Goal: Information Seeking & Learning: Check status

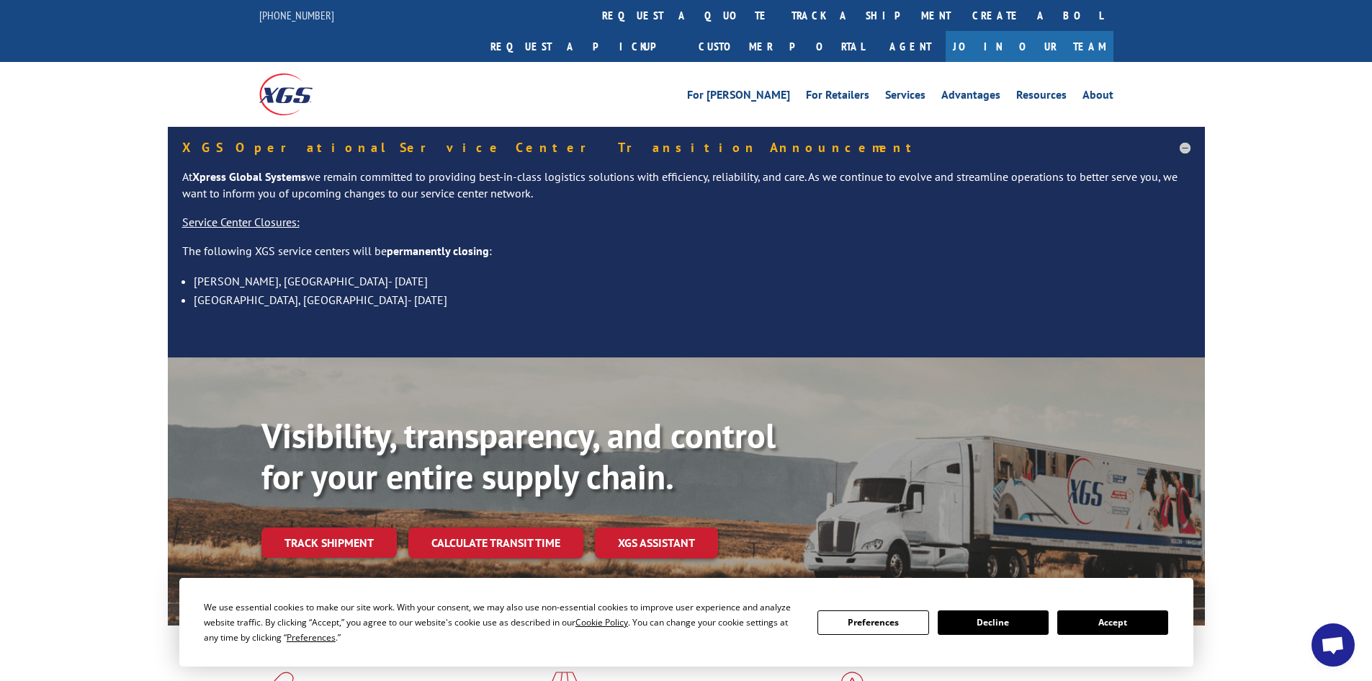
click at [781, 13] on link "track a shipment" at bounding box center [871, 15] width 181 height 31
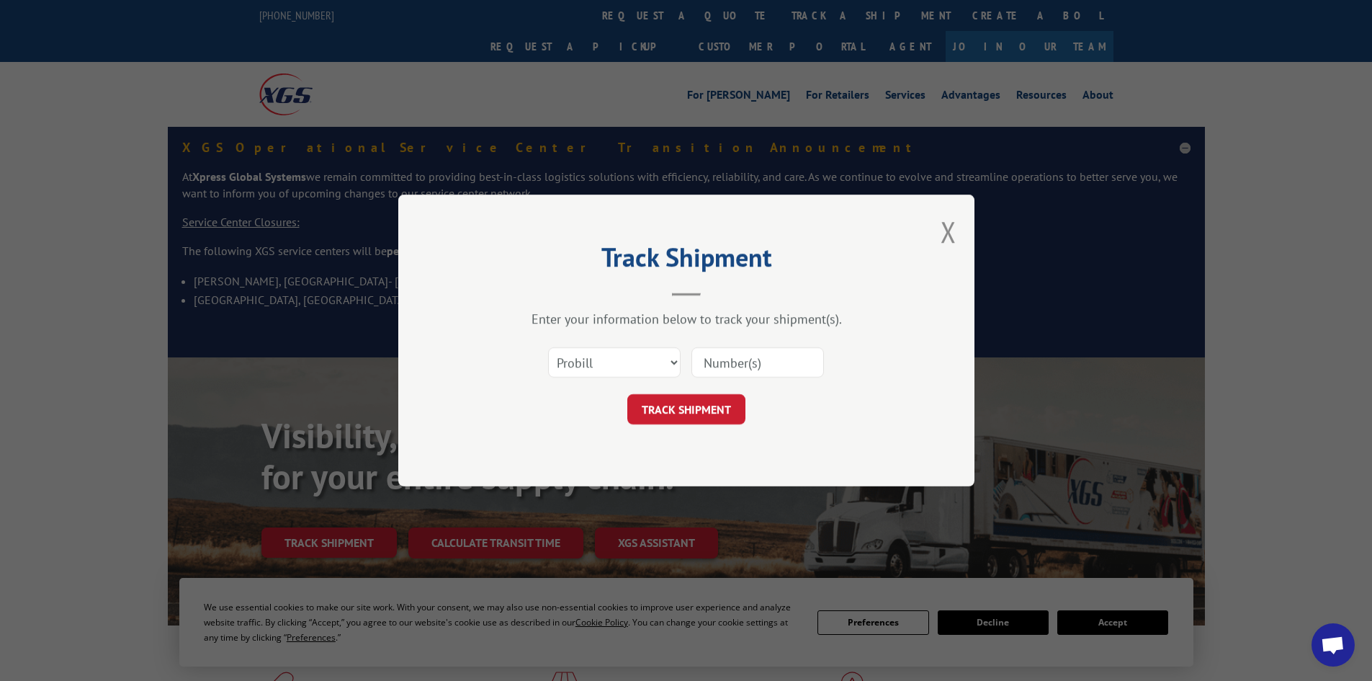
click at [745, 361] on input at bounding box center [757, 362] width 133 height 30
paste input "17349403 17349404 17349404 17349402 17349402 17349406 17349406 17349405 1692842…"
type input "17349403 17349404 17349404 17349402 17349402 17349406 17349406 17349405 1692842…"
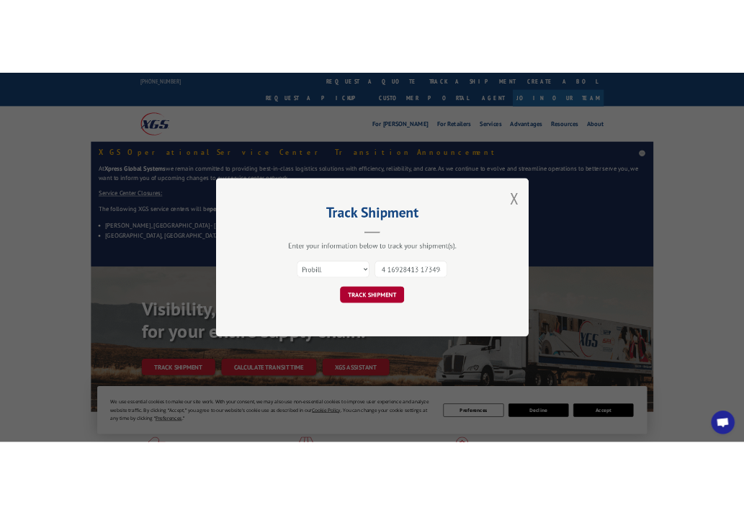
scroll to position [0, 0]
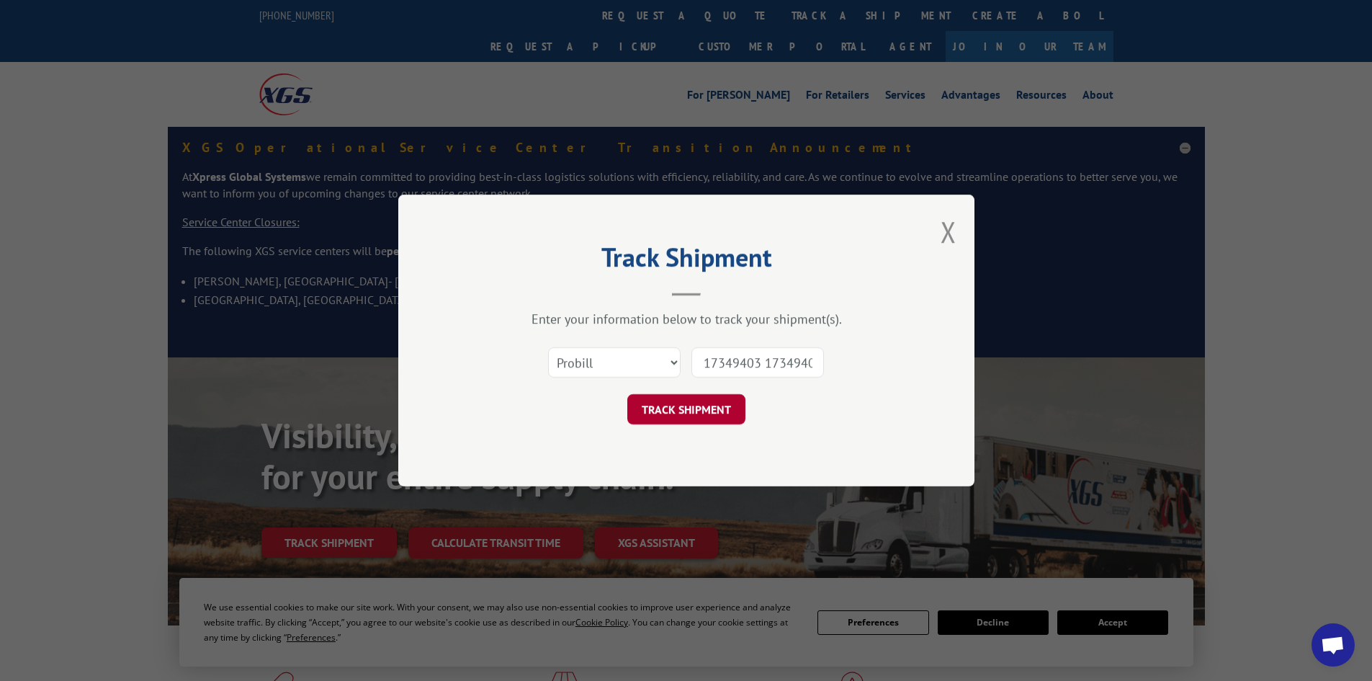
click at [690, 411] on button "TRACK SHIPMENT" at bounding box center [686, 409] width 118 height 30
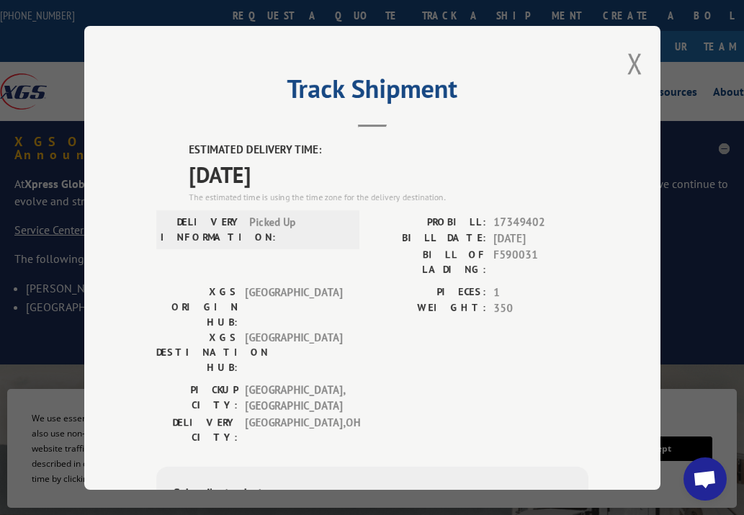
click at [628, 61] on button "Close modal" at bounding box center [635, 63] width 16 height 38
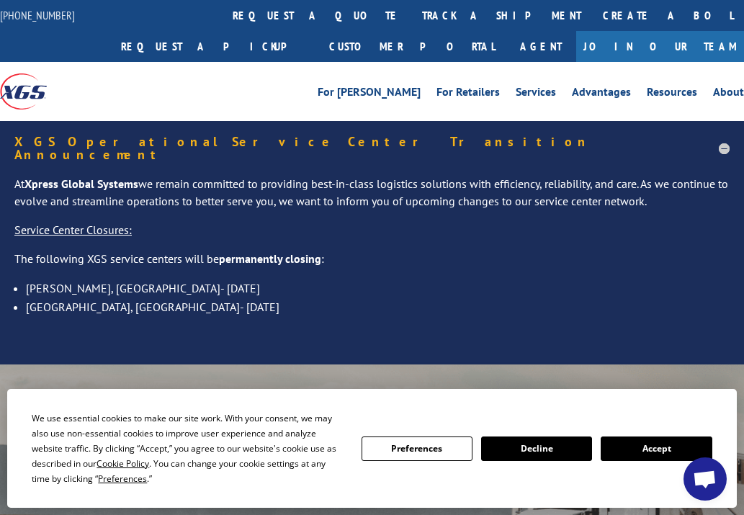
click at [411, 12] on link "track a shipment" at bounding box center [501, 15] width 181 height 31
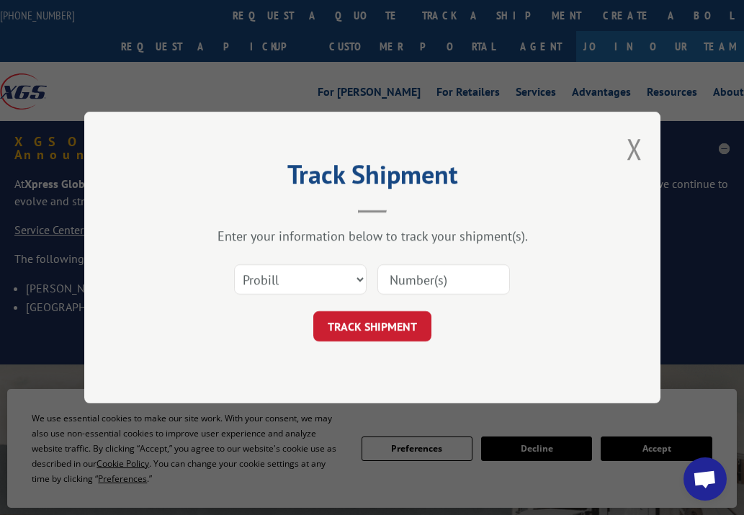
click at [455, 286] on input at bounding box center [443, 279] width 133 height 30
paste input "16928425 16928423 16928419 16928417 16928416 16928415 16928414 16928413 1734940…"
type input "16928425 16928423 16928419 16928417 16928416 16928415 16928414 16928413 1734940…"
click at [389, 324] on button "TRACK SHIPMENT" at bounding box center [372, 326] width 118 height 30
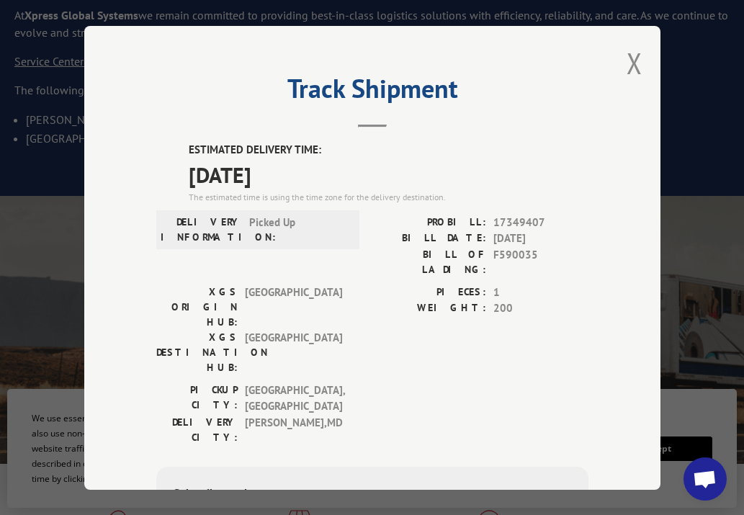
scroll to position [144, 0]
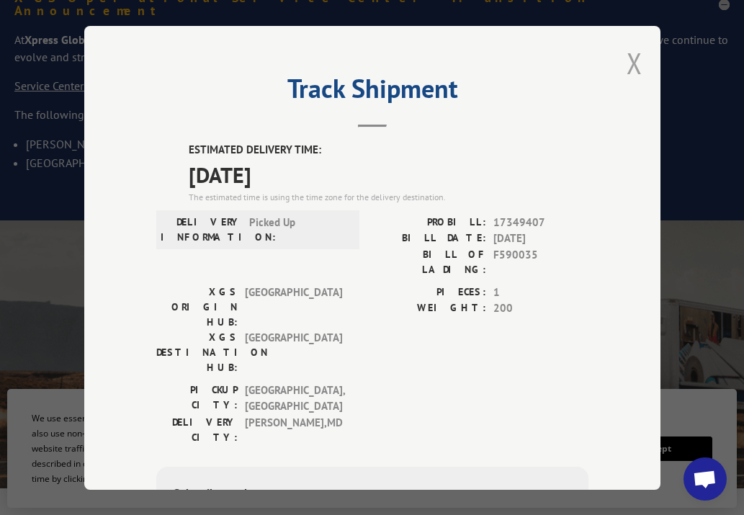
click at [627, 62] on button "Close modal" at bounding box center [635, 63] width 16 height 38
